Goal: Find specific page/section

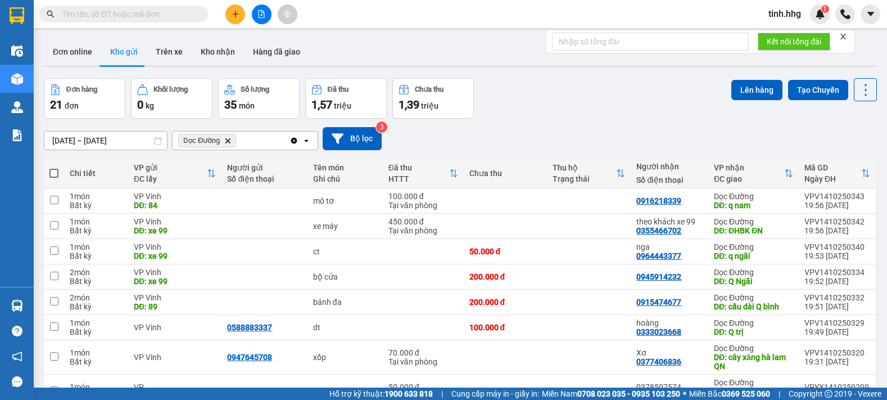
scroll to position [30, 0]
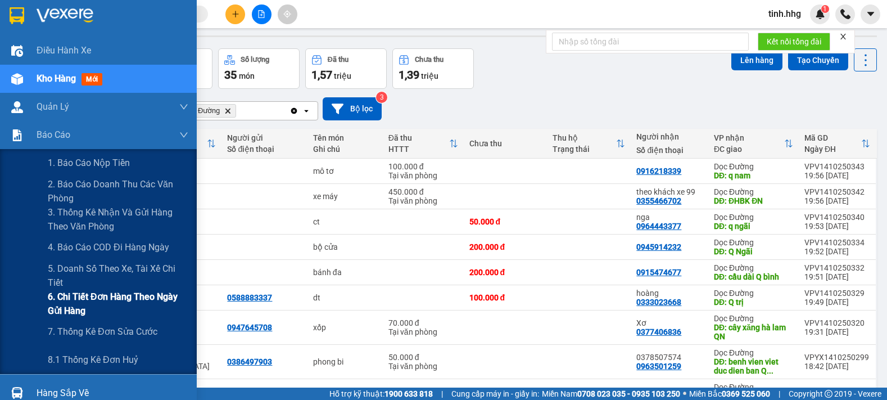
click at [110, 299] on span "6. Chi tiết đơn hàng theo ngày gửi hàng" at bounding box center [118, 303] width 141 height 28
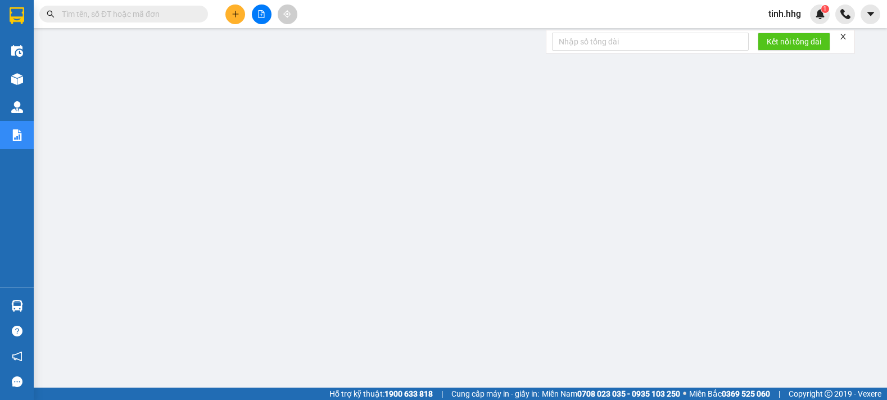
click at [779, 3] on div "Kết quả tìm kiếm ( 0 ) Bộ lọc No Data tinh.hhg 1" at bounding box center [443, 14] width 887 height 28
click at [779, 10] on span "tinh.hhg" at bounding box center [784, 14] width 51 height 14
click at [779, 34] on span "Đăng xuất" at bounding box center [799, 35] width 47 height 12
